Goal: Communication & Community: Connect with others

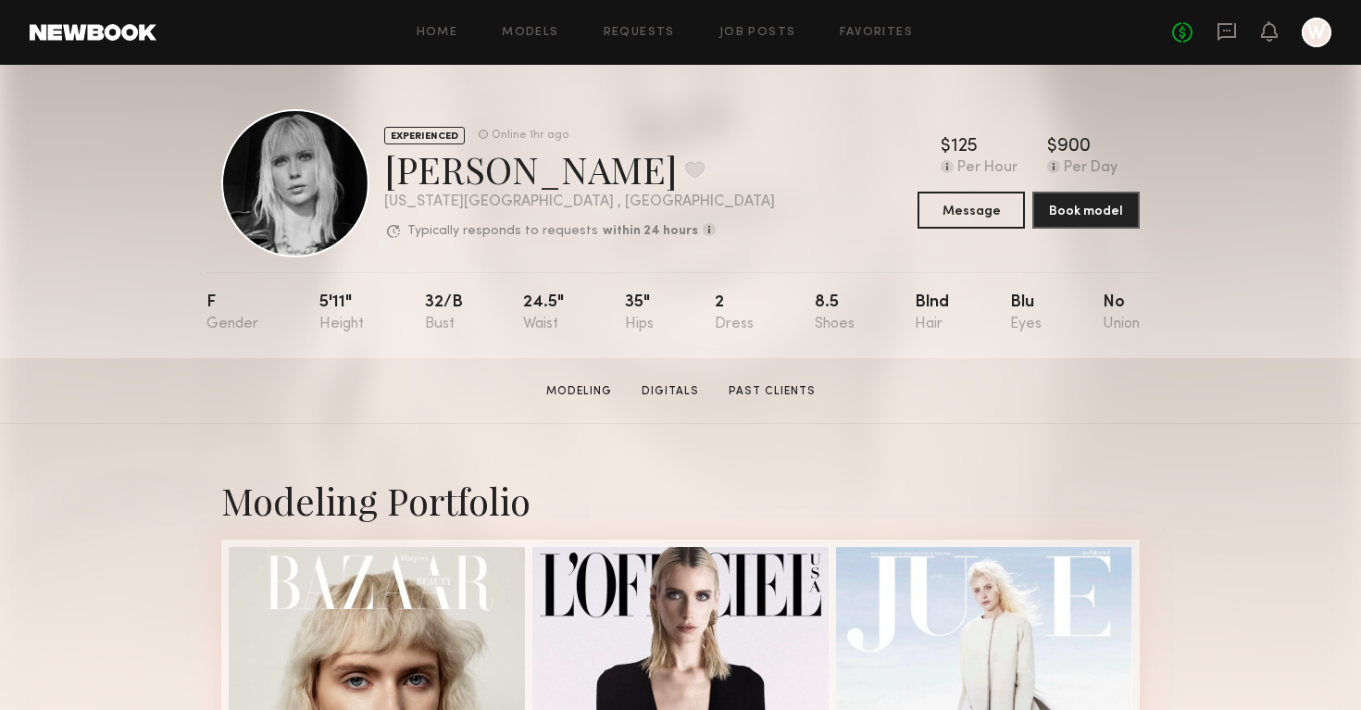
scroll to position [15, 0]
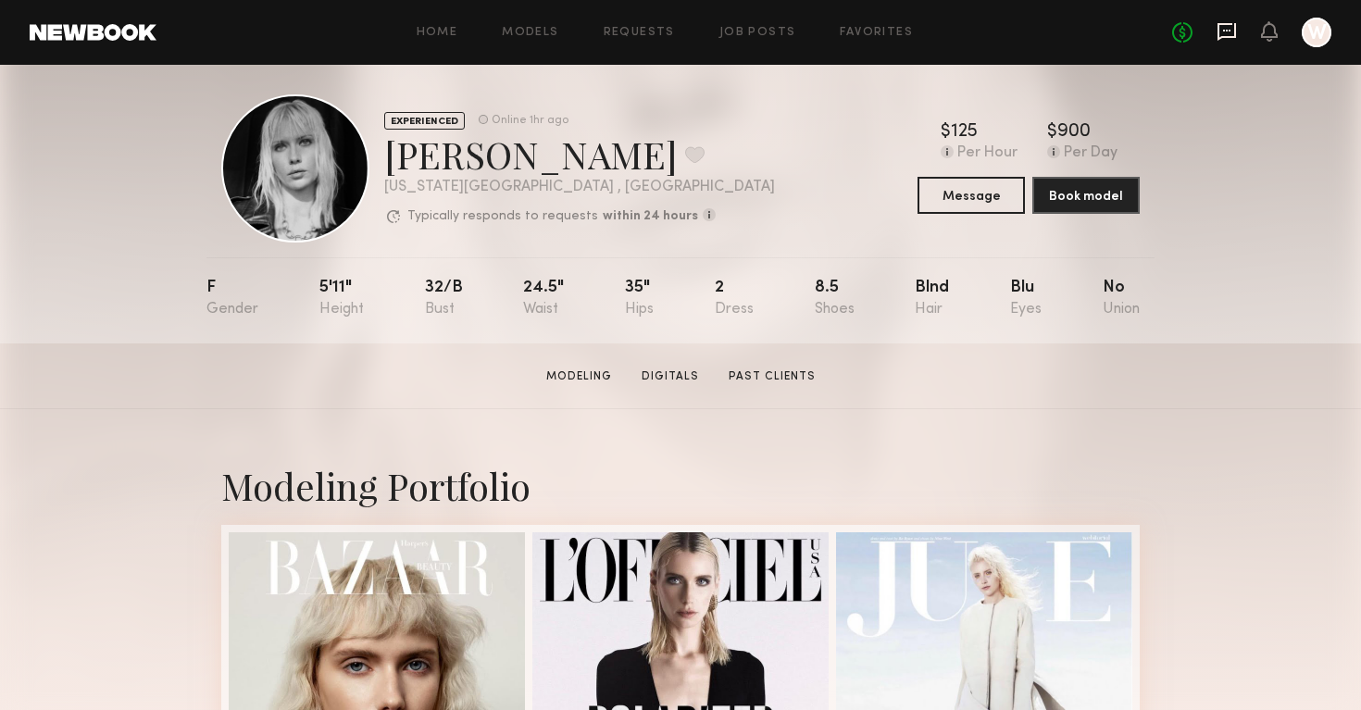
click at [1218, 38] on icon at bounding box center [1226, 32] width 19 height 18
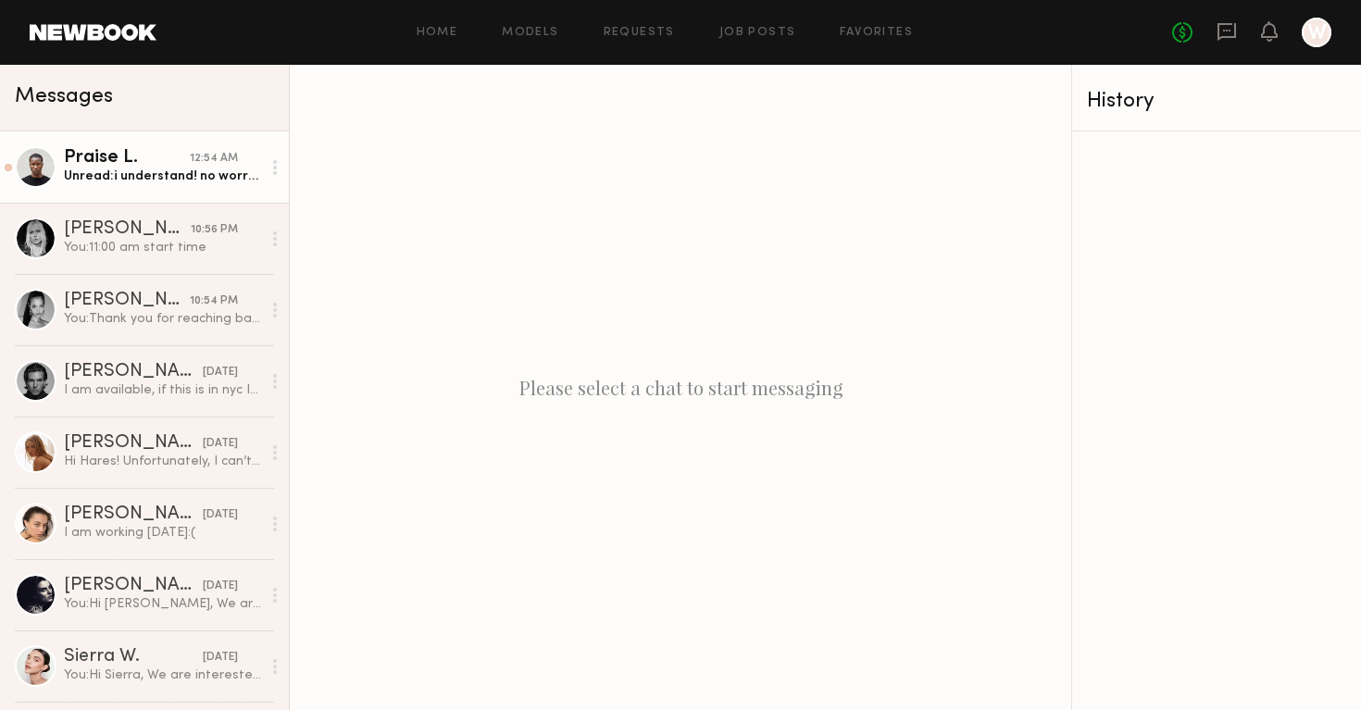
click at [162, 168] on div "Unread: i understand! no worries, yes i’m looking forward to working with you i…" at bounding box center [162, 177] width 197 height 18
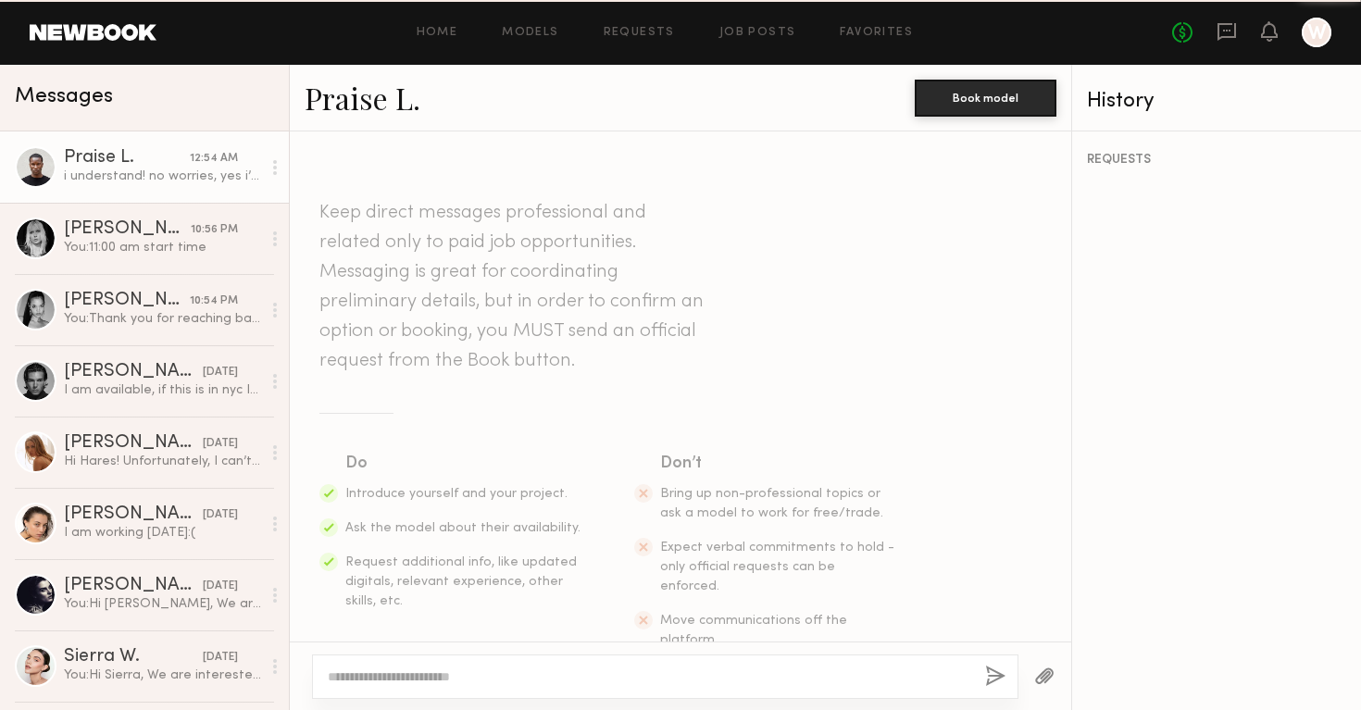
scroll to position [1009, 0]
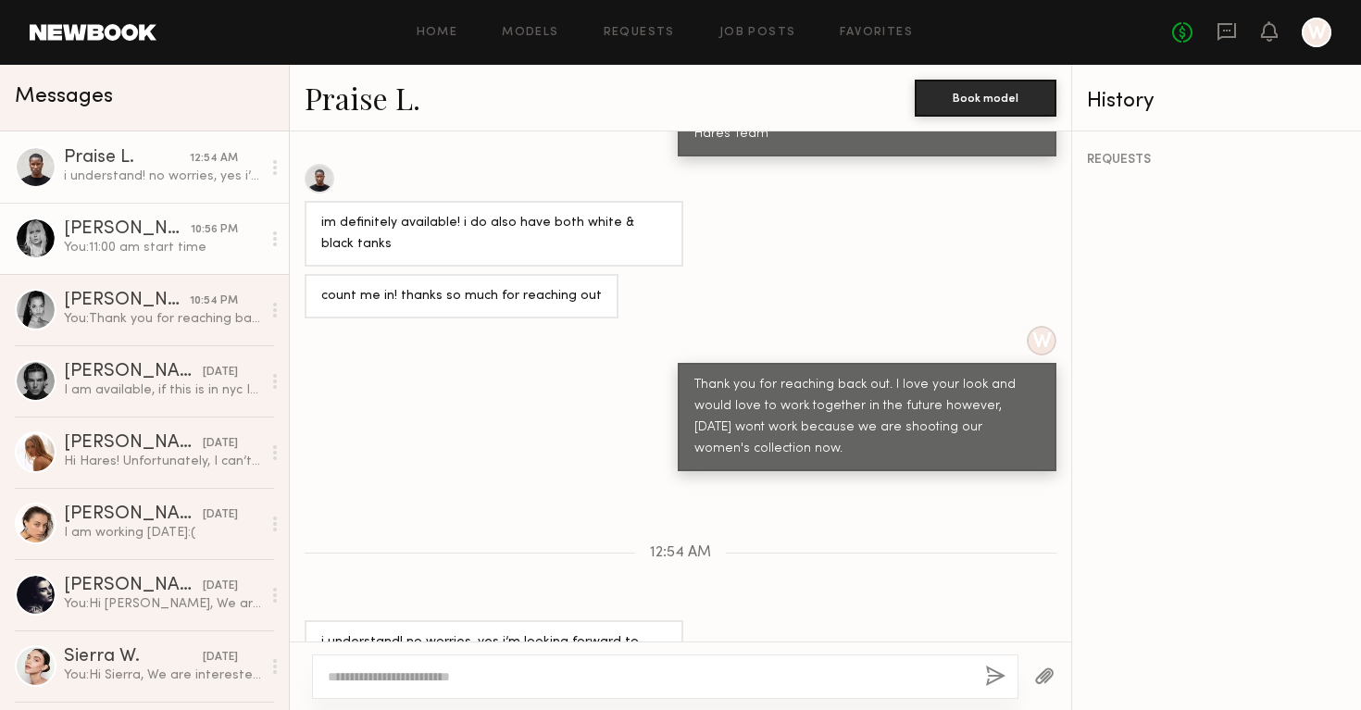
click at [156, 220] on div "[PERSON_NAME]" at bounding box center [127, 229] width 127 height 19
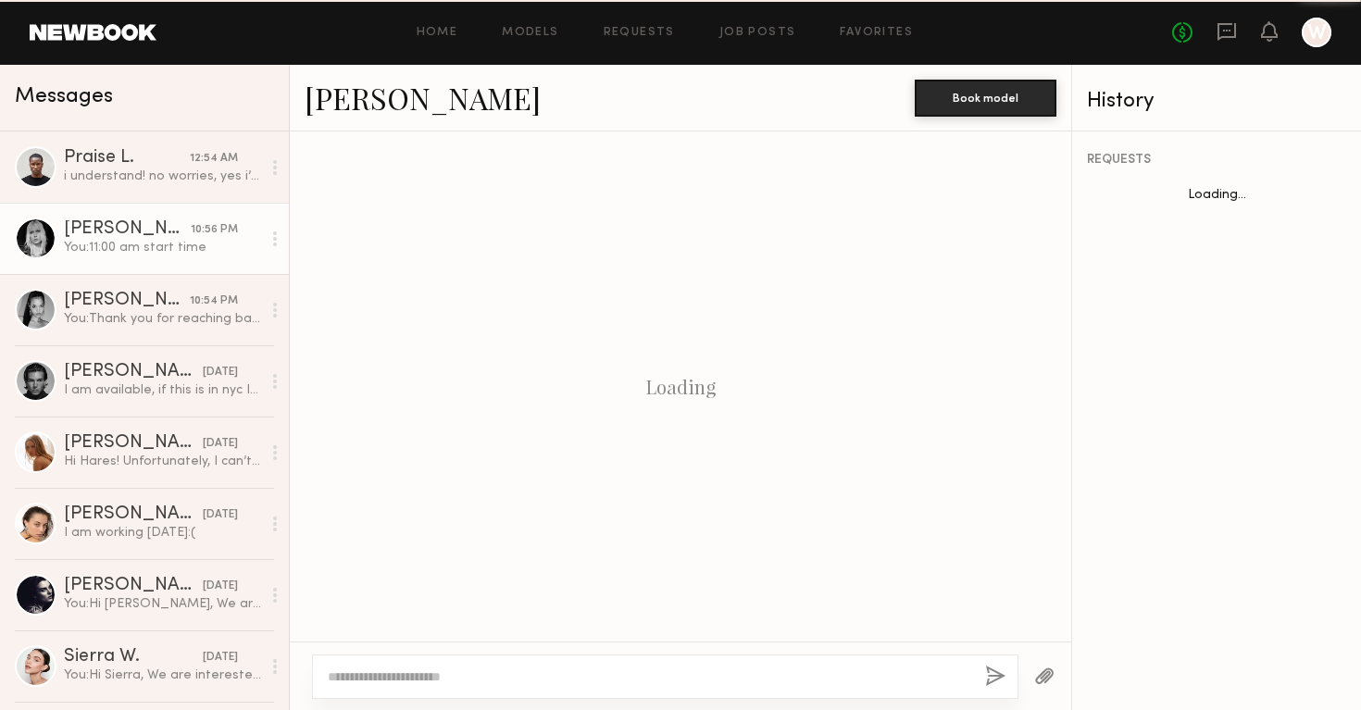
scroll to position [1189, 0]
